Goal: Task Accomplishment & Management: Use online tool/utility

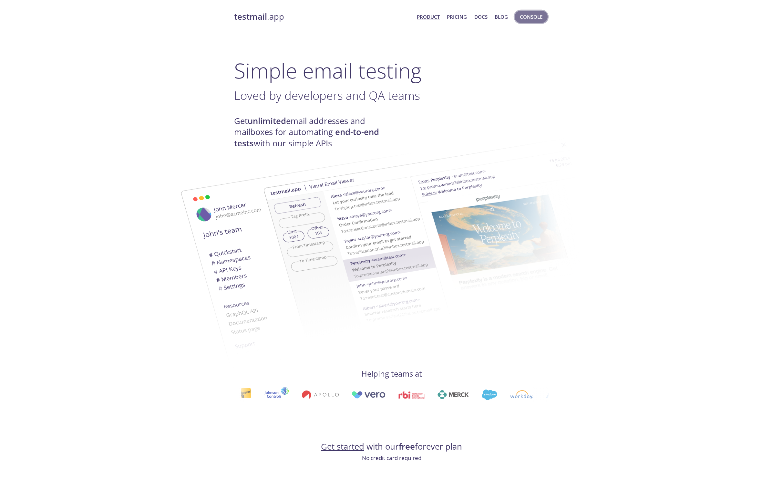
click at [523, 15] on span "Console" at bounding box center [531, 17] width 23 height 8
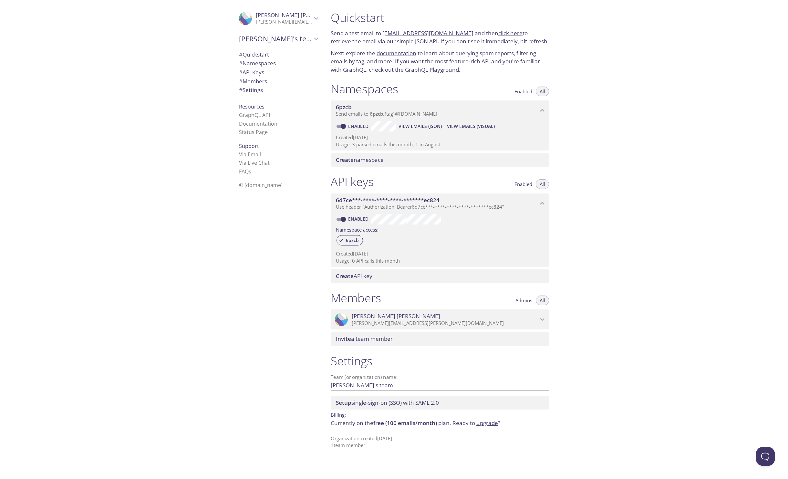
click at [499, 34] on link "click here" at bounding box center [511, 32] width 24 height 7
click at [463, 128] on span "View Emails (Visual)" at bounding box center [471, 126] width 48 height 8
drag, startPoint x: 384, startPoint y: 32, endPoint x: 461, endPoint y: 35, distance: 77.6
click at [499, 32] on link "click here" at bounding box center [511, 32] width 24 height 7
click at [499, 37] on p "Send a test email to [EMAIL_ADDRESS][DOMAIN_NAME] and then click here to retrie…" at bounding box center [440, 37] width 218 height 16
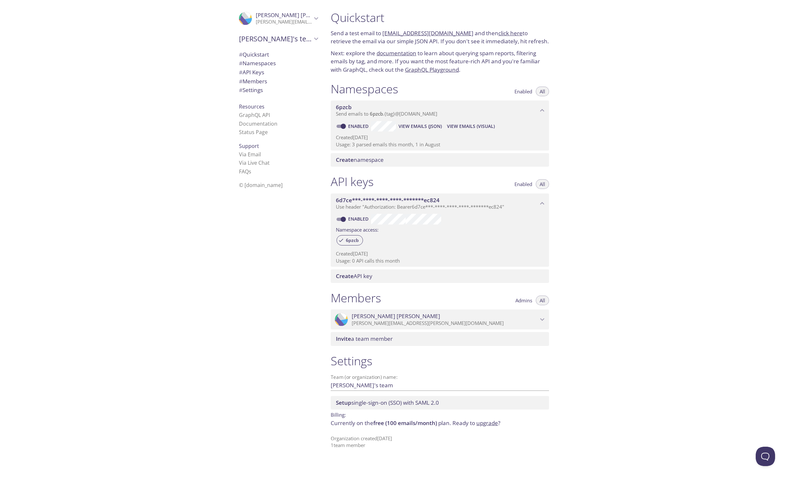
click at [500, 36] on link "click here" at bounding box center [511, 32] width 24 height 7
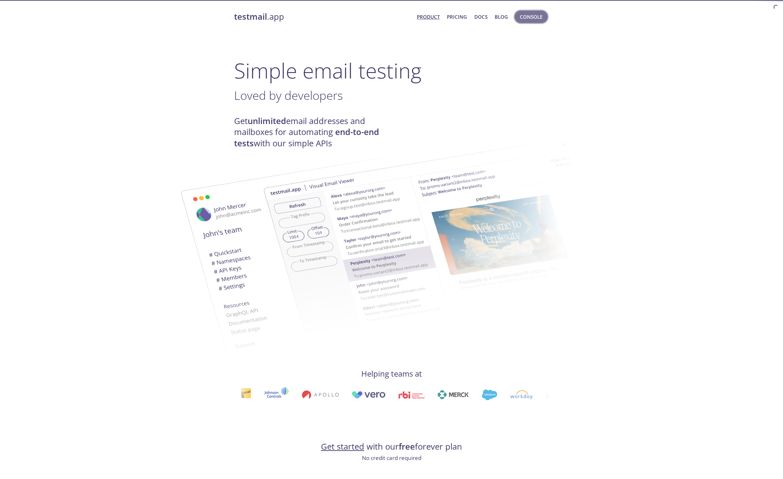
click at [536, 17] on span "Console" at bounding box center [531, 17] width 23 height 8
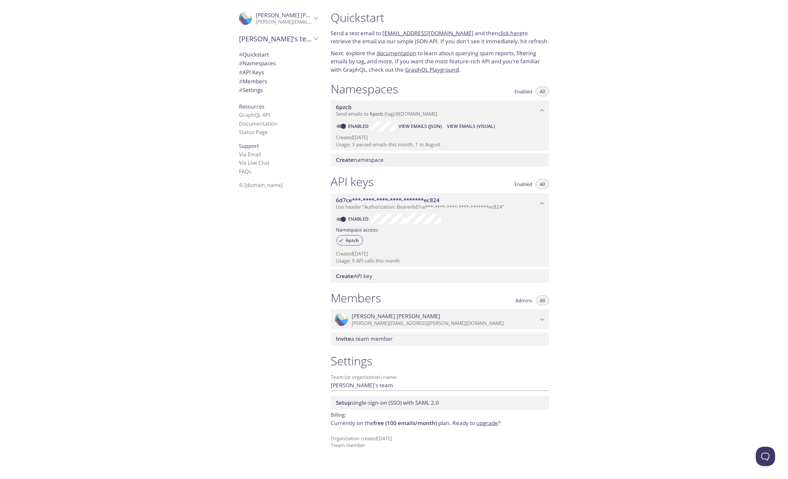
click at [499, 35] on link "click here" at bounding box center [511, 32] width 24 height 7
